Goal: Transaction & Acquisition: Subscribe to service/newsletter

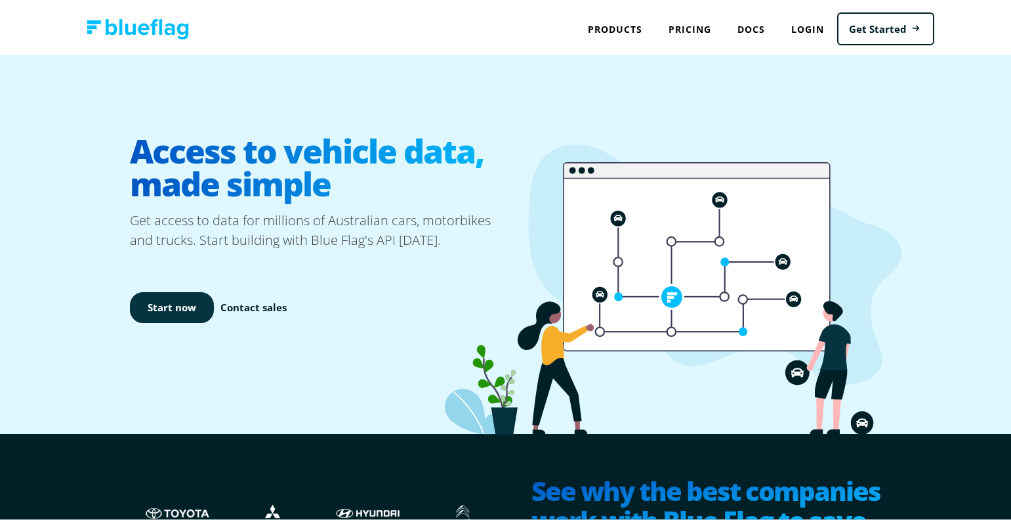
click at [164, 308] on link "Start now" at bounding box center [172, 304] width 84 height 31
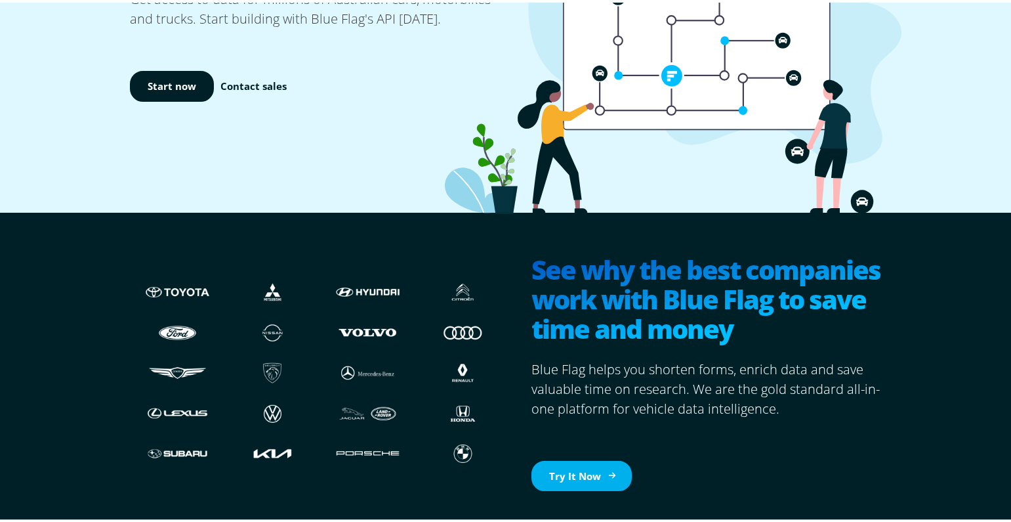
click at [602, 477] on link "Try It Now" at bounding box center [582, 473] width 100 height 31
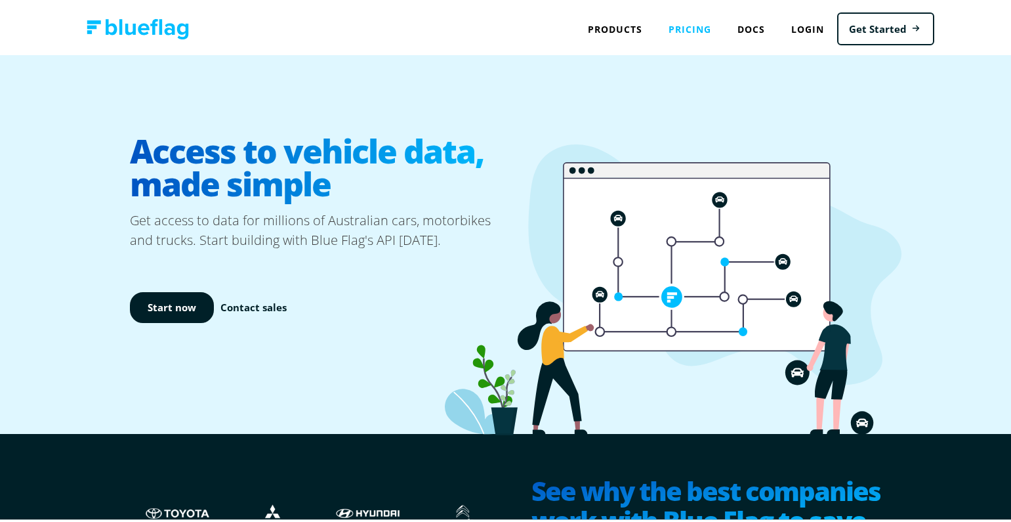
click at [697, 31] on link "Pricing" at bounding box center [690, 26] width 69 height 27
